Goal: Task Accomplishment & Management: Manage account settings

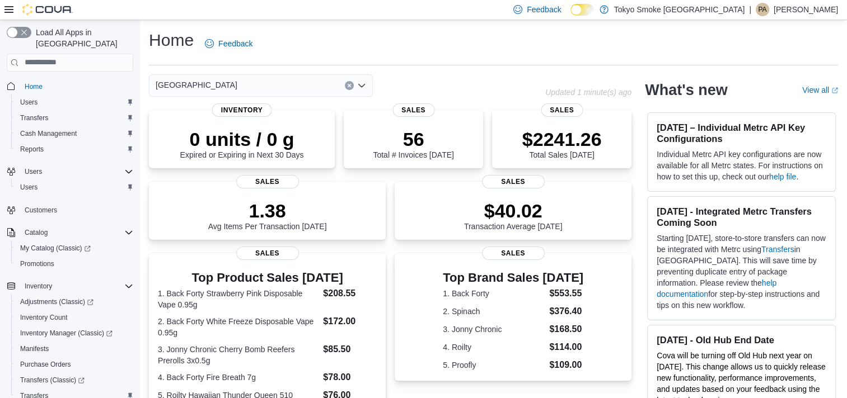
click at [789, 13] on p "[PERSON_NAME]" at bounding box center [805, 9] width 64 height 13
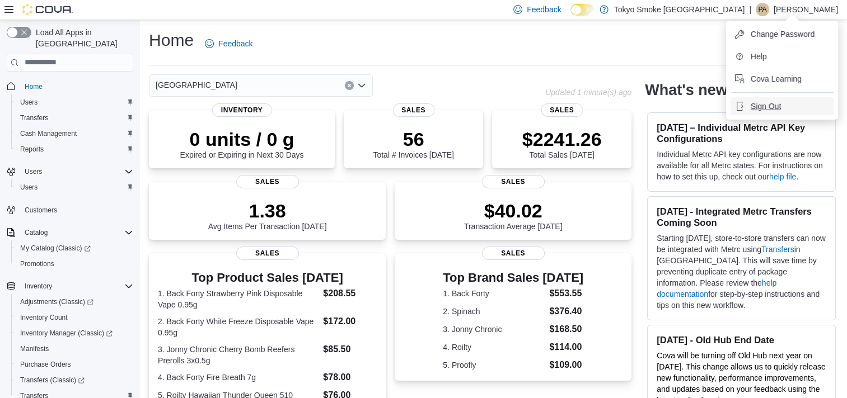
click at [776, 105] on span "Sign Out" at bounding box center [766, 106] width 30 height 11
